Goal: Register for event/course

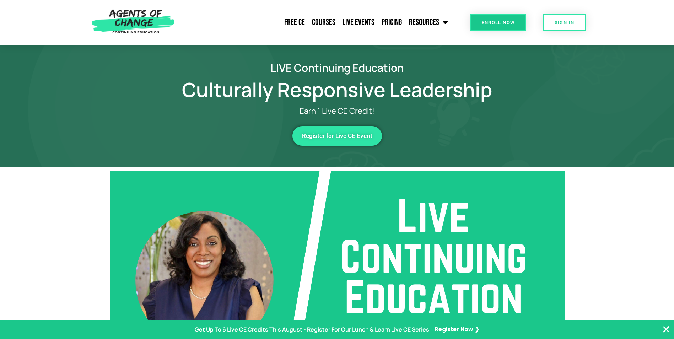
click at [311, 130] on link "Register for Live CE Event" at bounding box center [338, 136] width 90 height 20
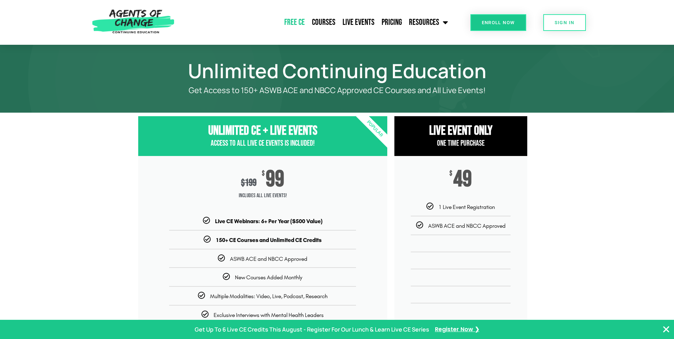
click at [295, 15] on link "Free CE" at bounding box center [295, 23] width 28 height 18
